Goal: Find specific page/section

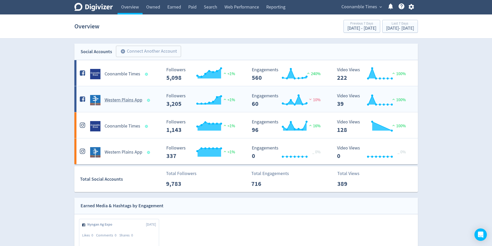
click at [126, 99] on h5 "Western Plains App" at bounding box center [124, 100] width 38 height 6
click at [110, 100] on h5 "Western Plains App" at bounding box center [124, 100] width 38 height 6
